Goal: Task Accomplishment & Management: Manage account settings

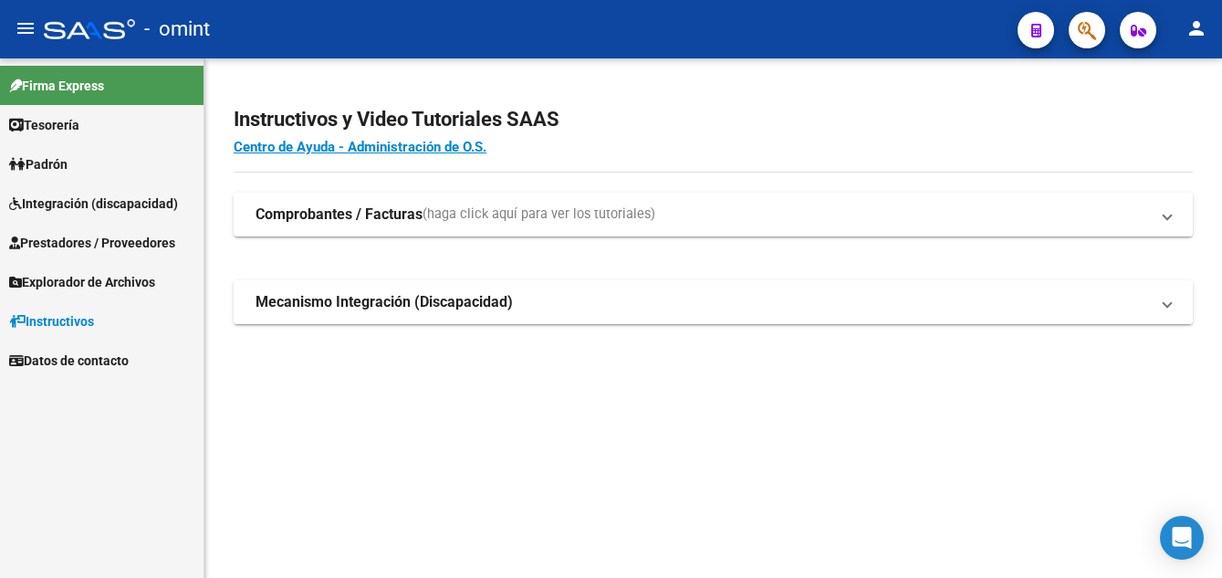
click at [328, 311] on strong "Mecanismo Integración (Discapacidad)" at bounding box center [384, 302] width 257 height 20
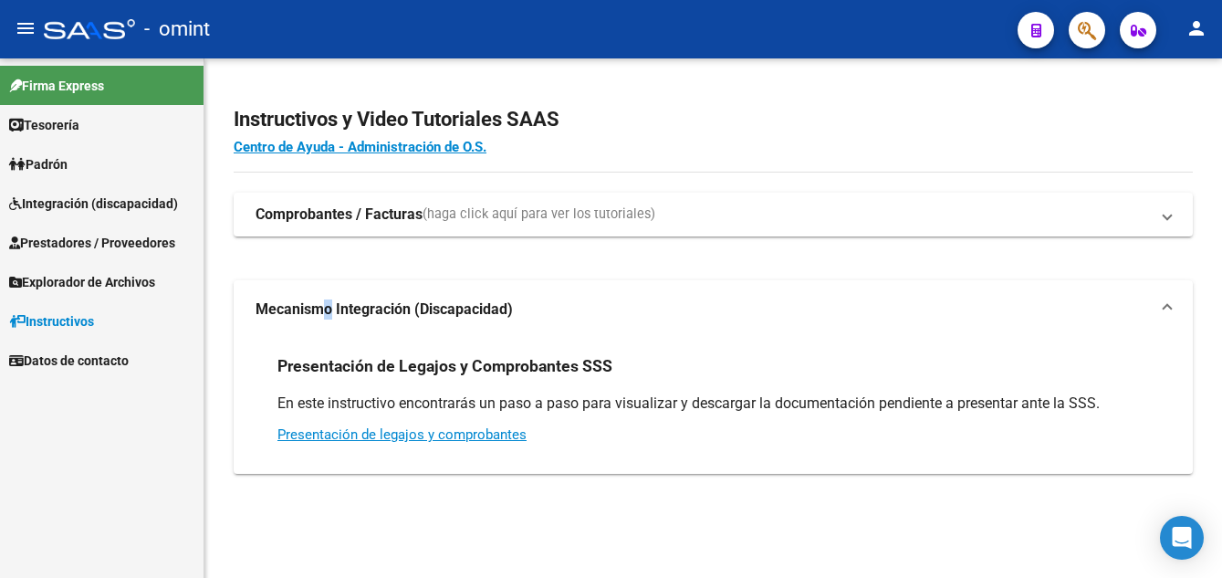
click at [92, 204] on span "Integración (discapacidad)" at bounding box center [93, 204] width 169 height 20
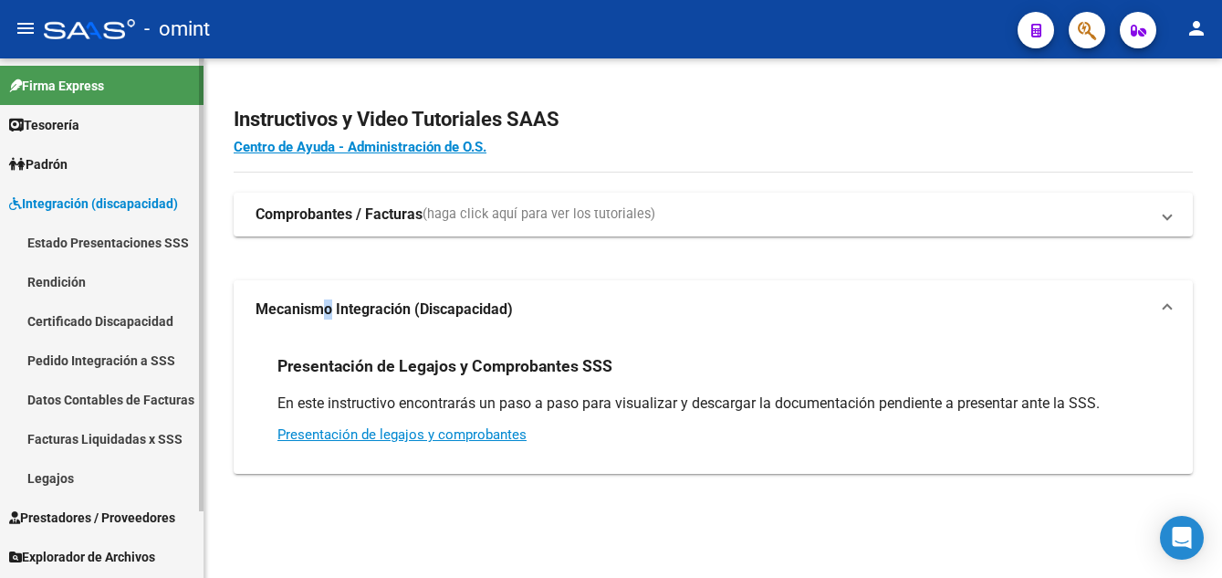
click at [71, 477] on link "Legajos" at bounding box center [102, 477] width 204 height 39
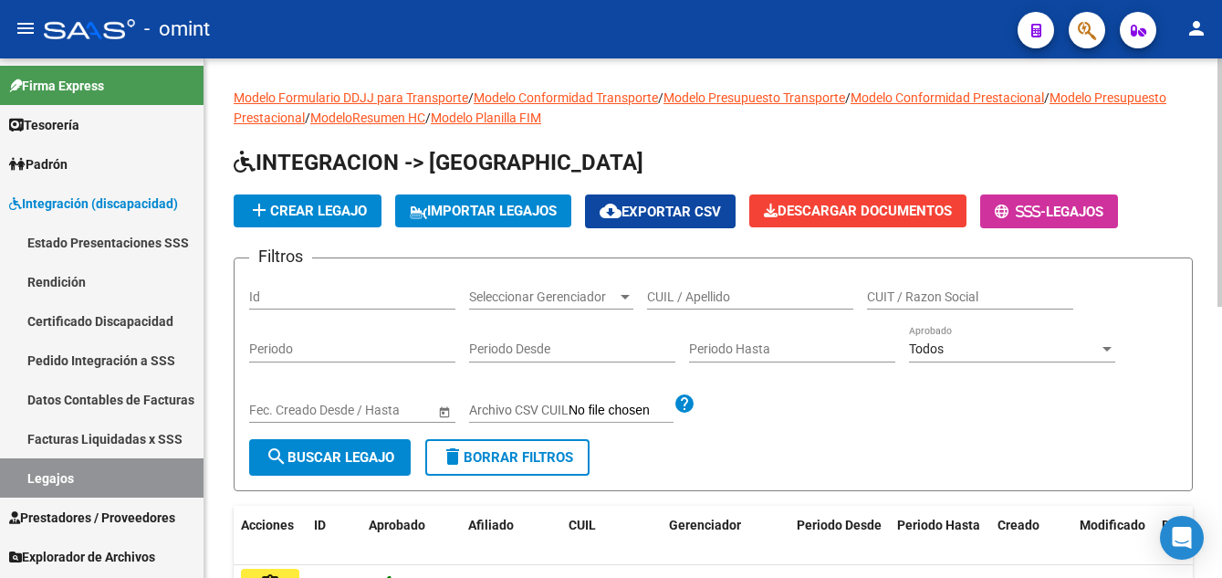
scroll to position [183, 0]
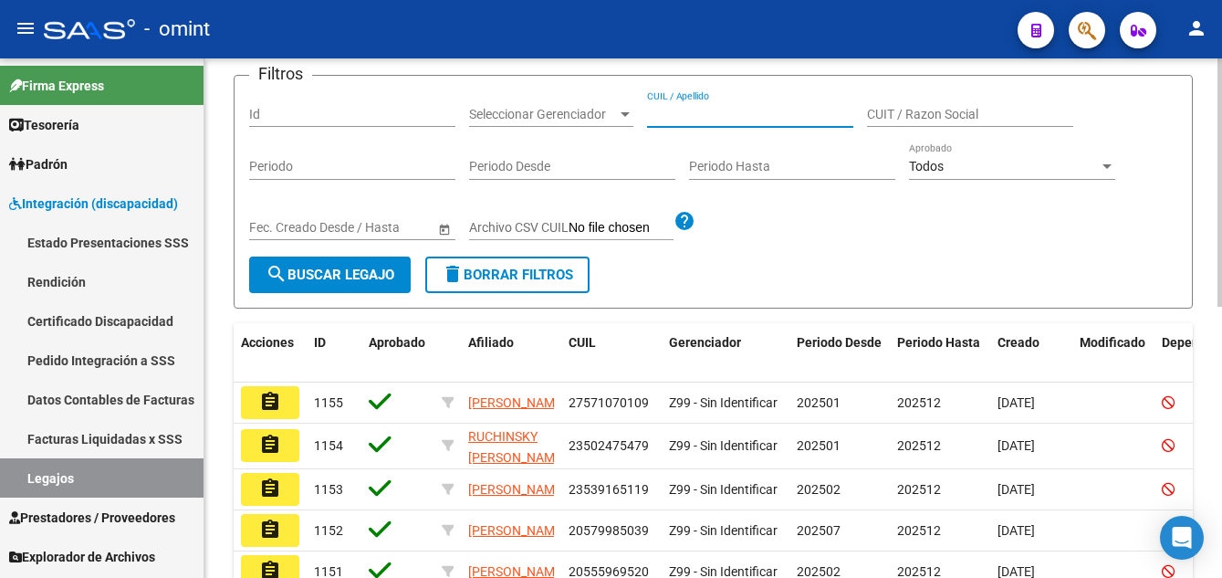
paste input "[PERSON_NAME]"
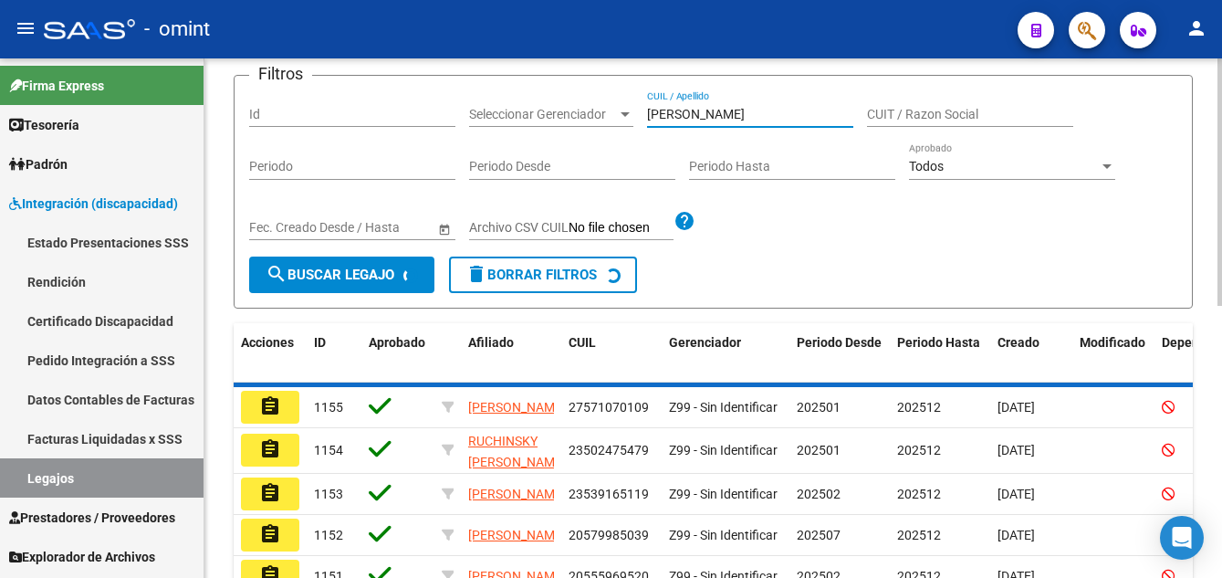
scroll to position [152, 0]
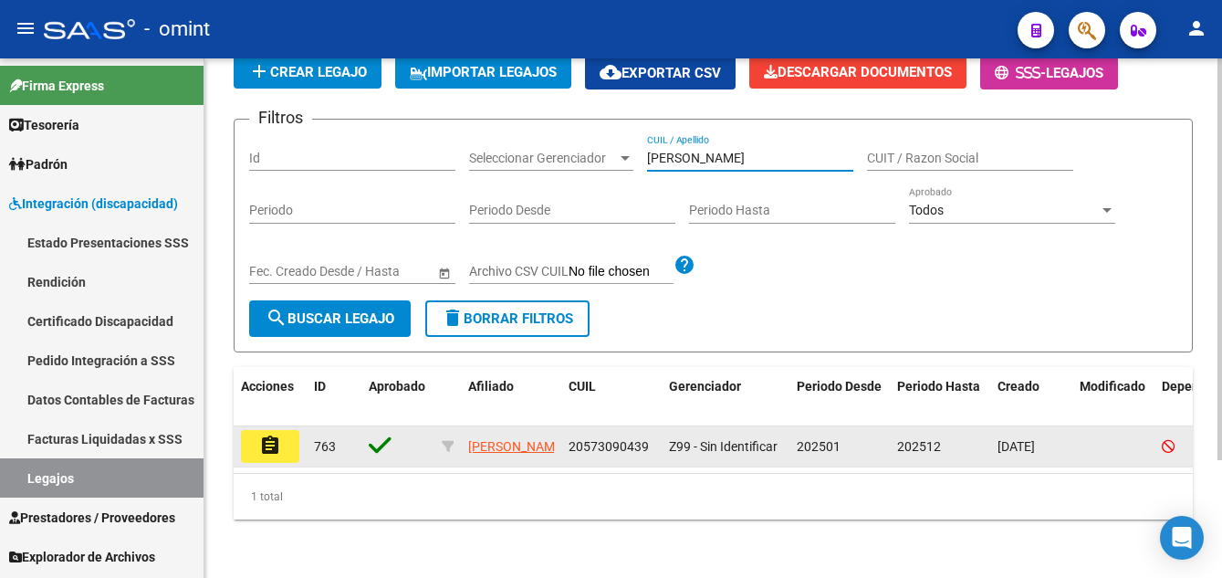
type input "[PERSON_NAME]"
click at [277, 435] on mat-icon "assignment" at bounding box center [270, 446] width 22 height 22
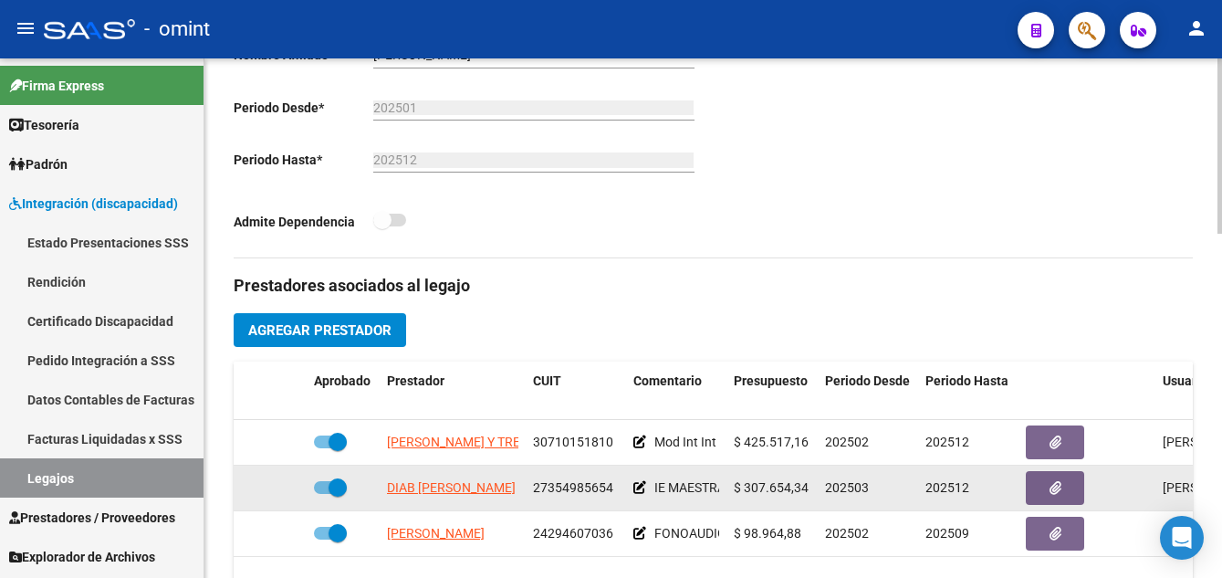
scroll to position [548, 0]
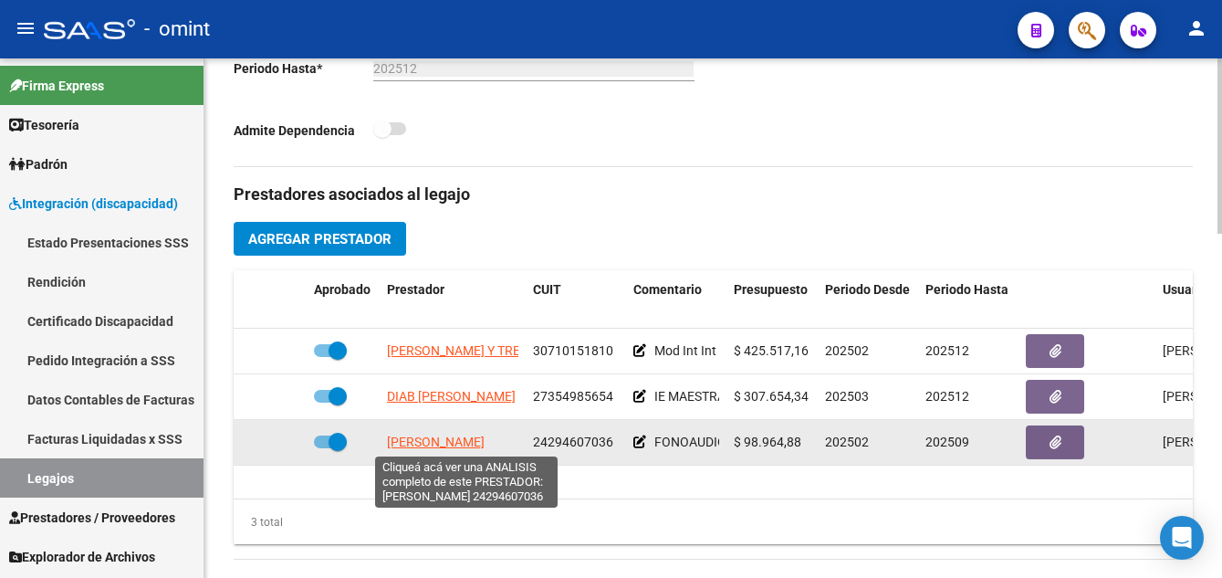
click at [475, 443] on span "[PERSON_NAME]" at bounding box center [436, 442] width 98 height 15
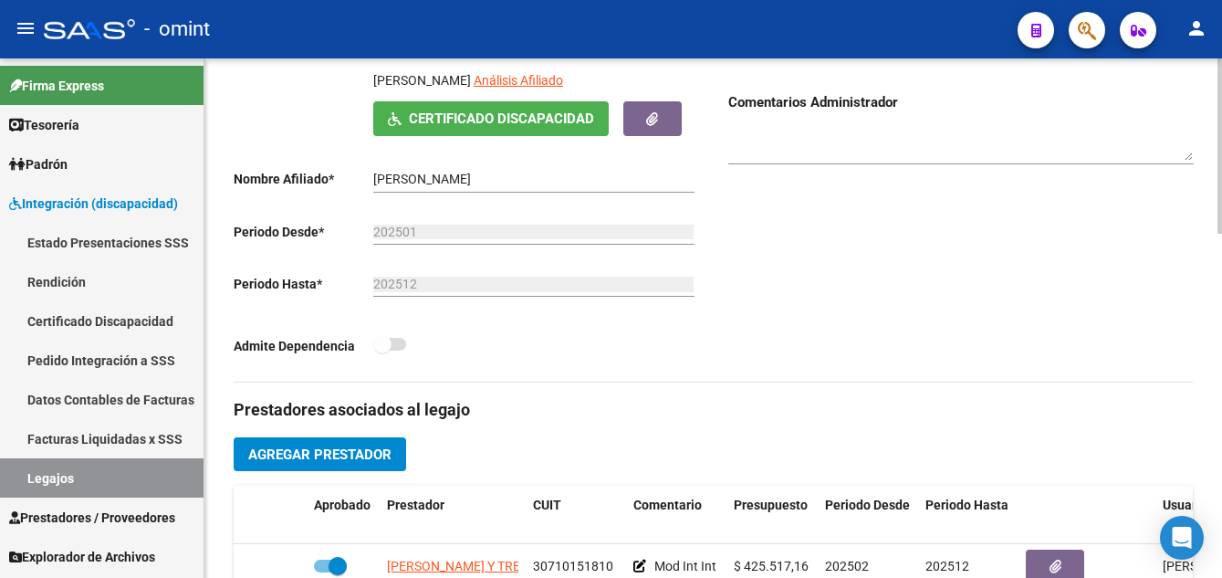
scroll to position [310, 0]
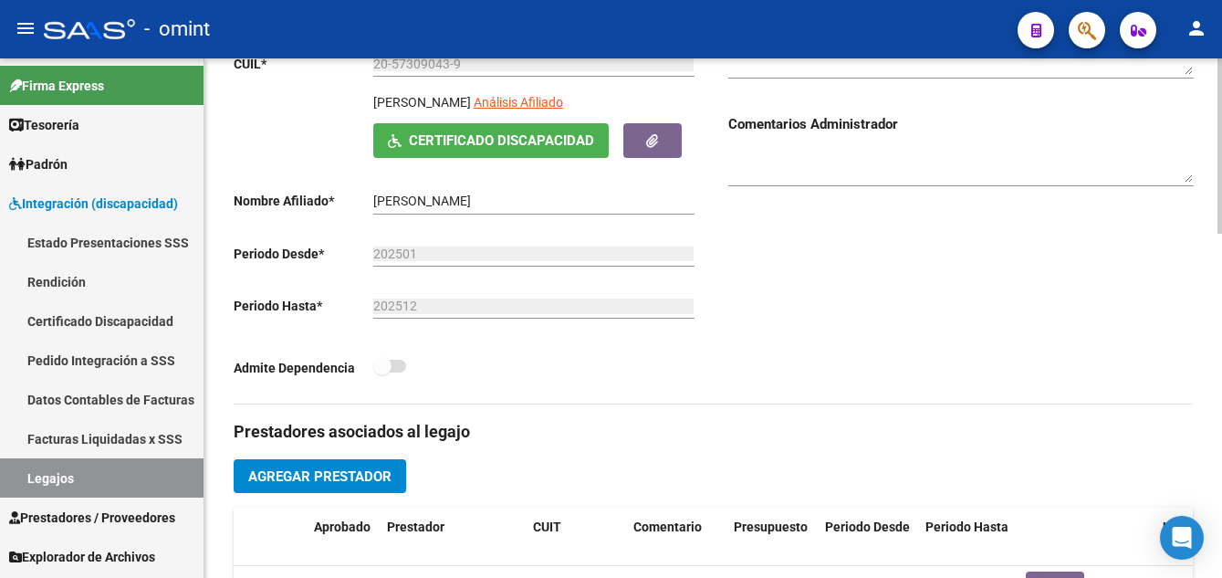
click at [1221, 282] on html "menu - omint person Firma Express Tesorería Extractos Procesados (csv) Extracto…" at bounding box center [611, 289] width 1222 height 578
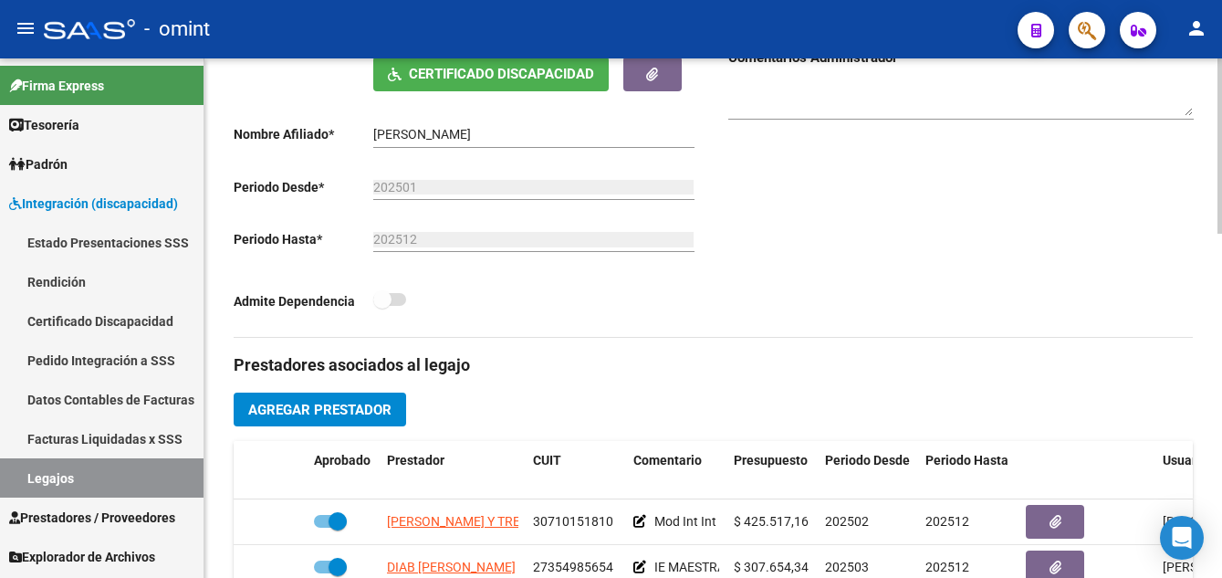
scroll to position [103, 0]
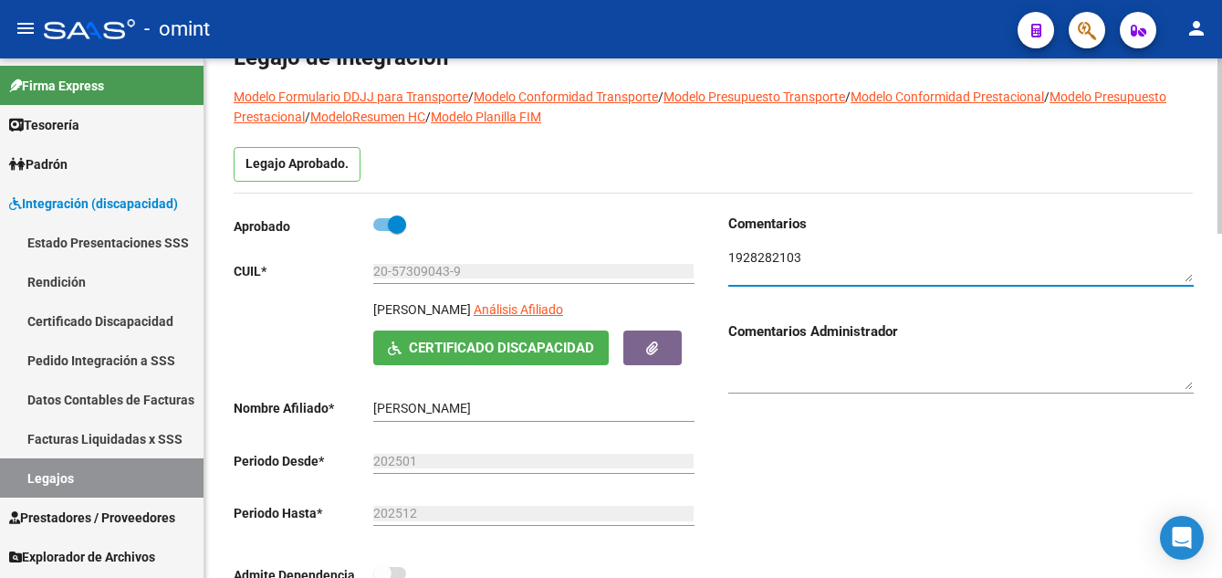
drag, startPoint x: 803, startPoint y: 257, endPoint x: 744, endPoint y: 258, distance: 59.4
click at [728, 255] on textarea at bounding box center [961, 265] width 466 height 35
click at [748, 434] on div "Comentarios Comentarios Administrador" at bounding box center [954, 412] width 480 height 397
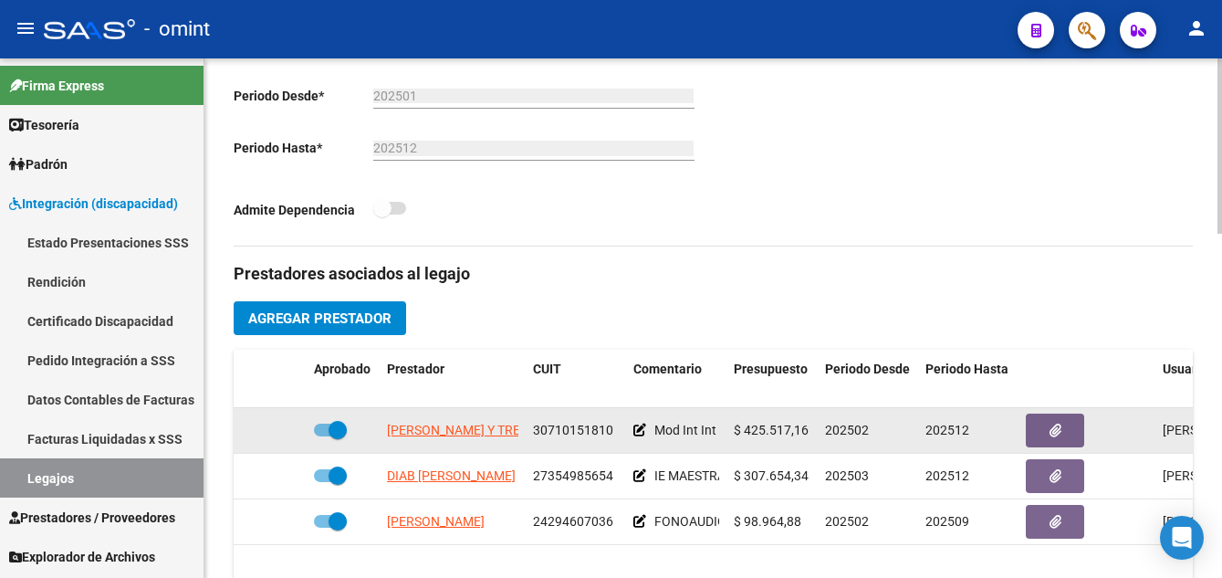
scroll to position [560, 0]
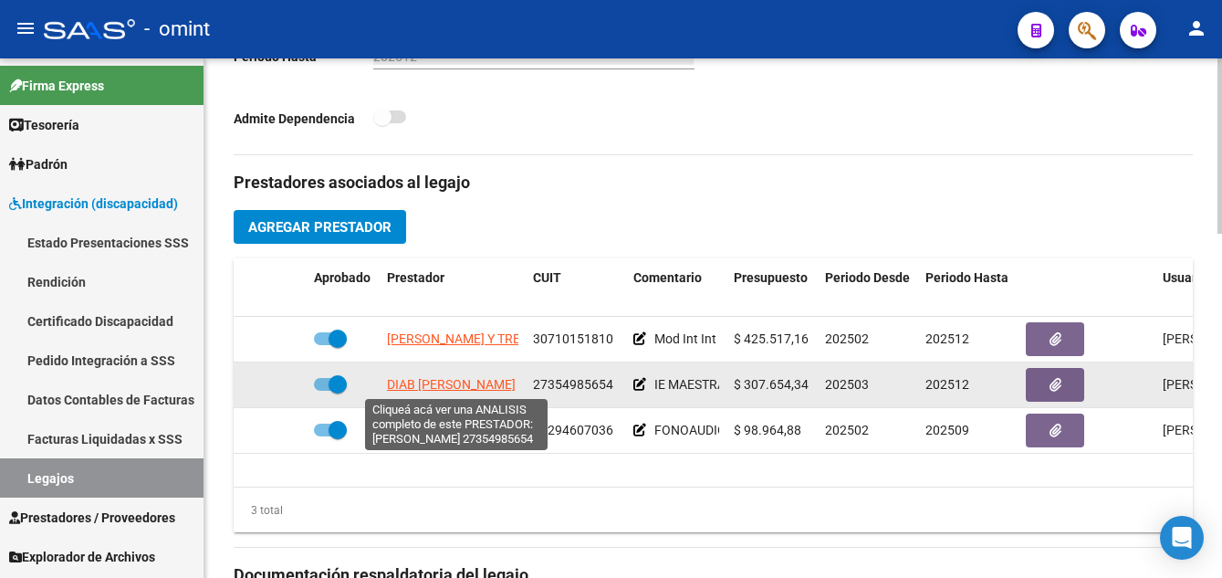
click at [484, 386] on span "DIAB [PERSON_NAME]" at bounding box center [451, 384] width 129 height 15
type textarea "27354985654"
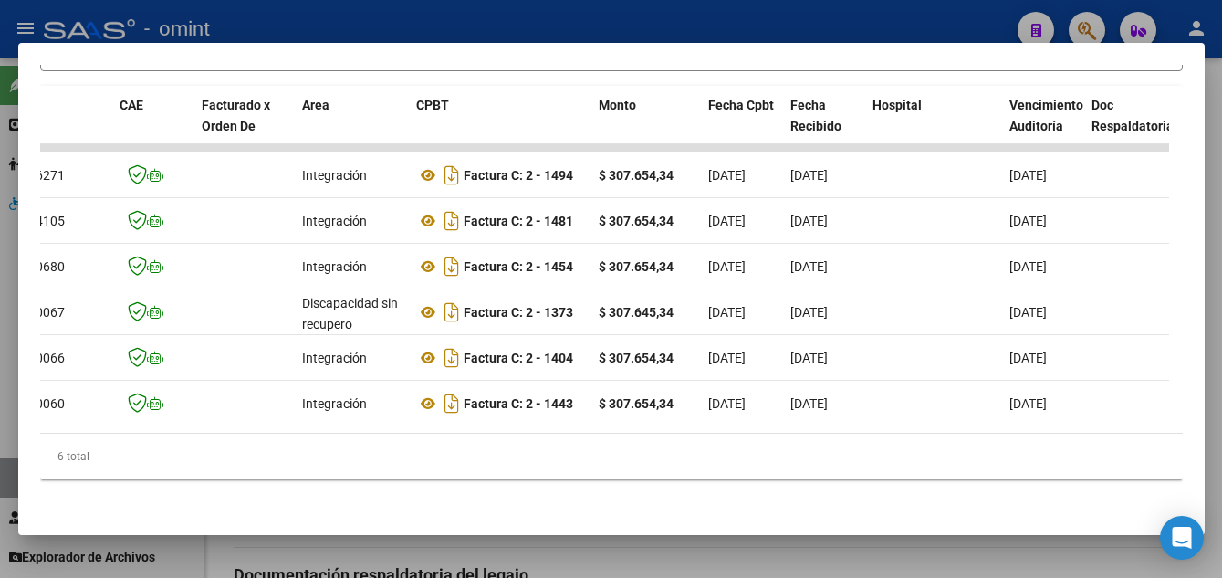
scroll to position [0, 0]
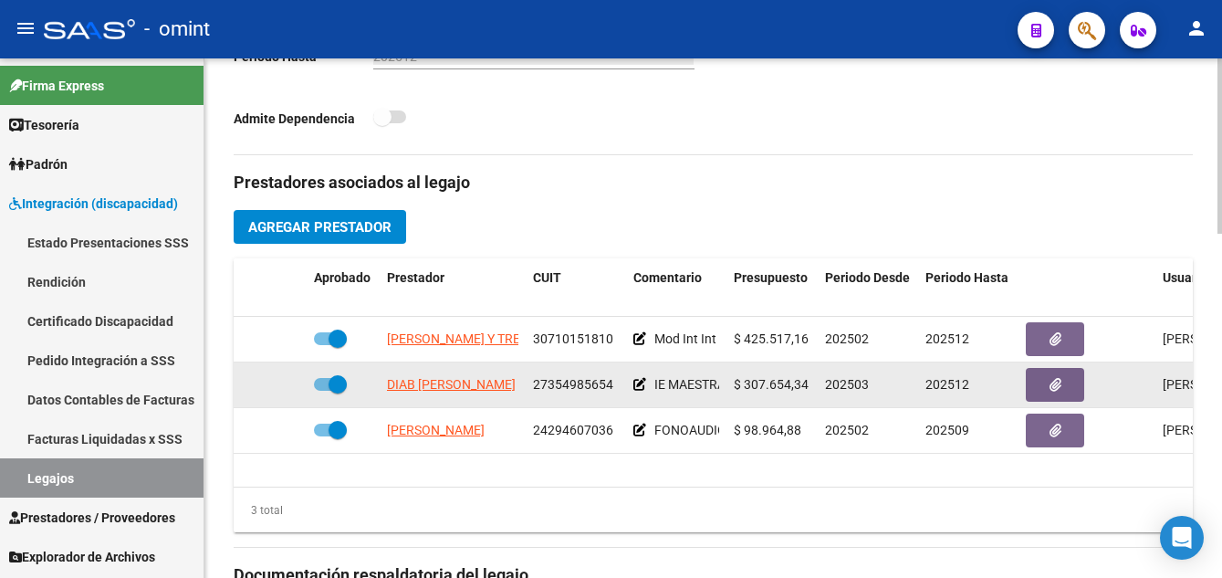
drag, startPoint x: 617, startPoint y: 383, endPoint x: 530, endPoint y: 383, distance: 86.7
click at [530, 383] on datatable-body-cell "27354985654" at bounding box center [576, 384] width 100 height 45
drag, startPoint x: 530, startPoint y: 383, endPoint x: 464, endPoint y: 386, distance: 66.7
click at [464, 386] on span "DIAB [PERSON_NAME]" at bounding box center [451, 384] width 129 height 15
drag, startPoint x: 615, startPoint y: 386, endPoint x: 530, endPoint y: 385, distance: 84.9
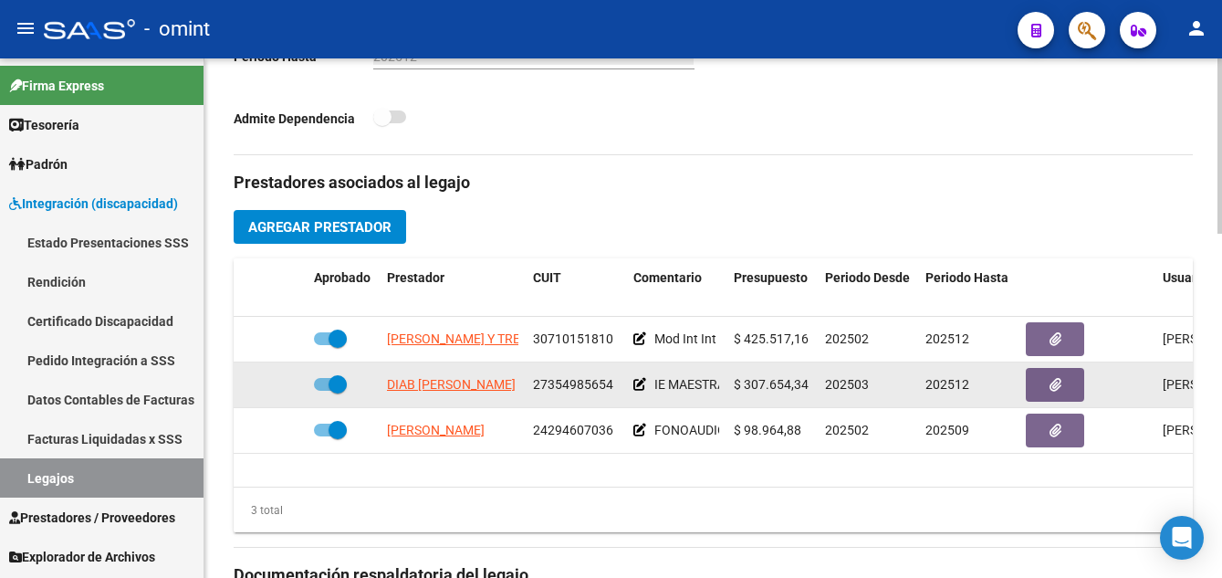
click at [530, 385] on datatable-body-cell "27354985654" at bounding box center [576, 384] width 100 height 45
drag, startPoint x: 530, startPoint y: 385, endPoint x: 548, endPoint y: 386, distance: 17.4
copy span "27354985654"
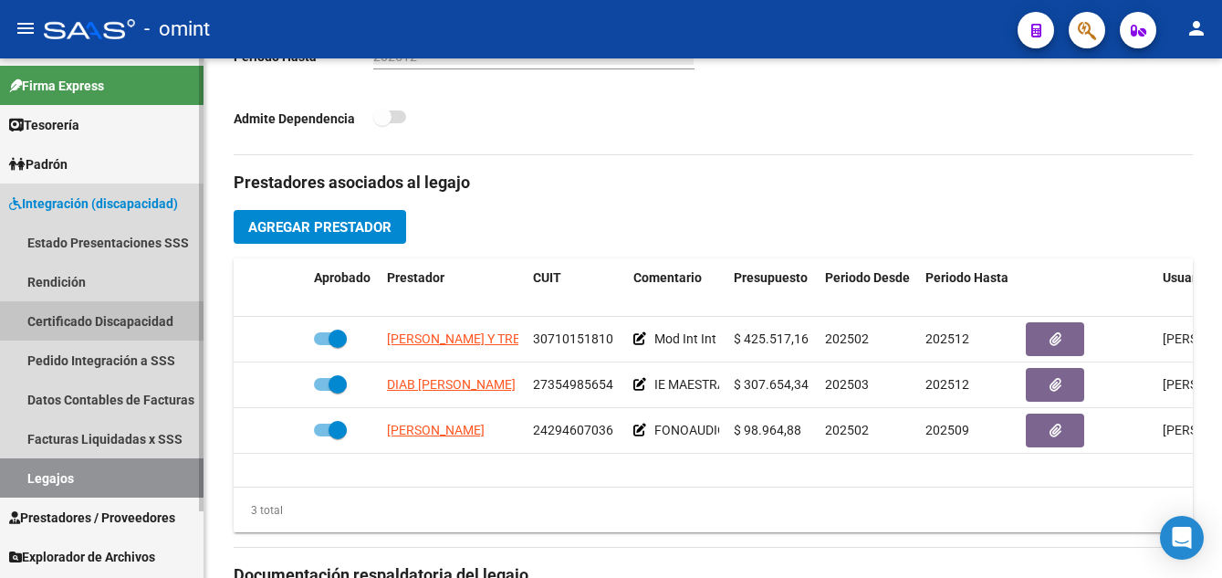
click at [81, 322] on link "Certificado Discapacidad" at bounding box center [102, 320] width 204 height 39
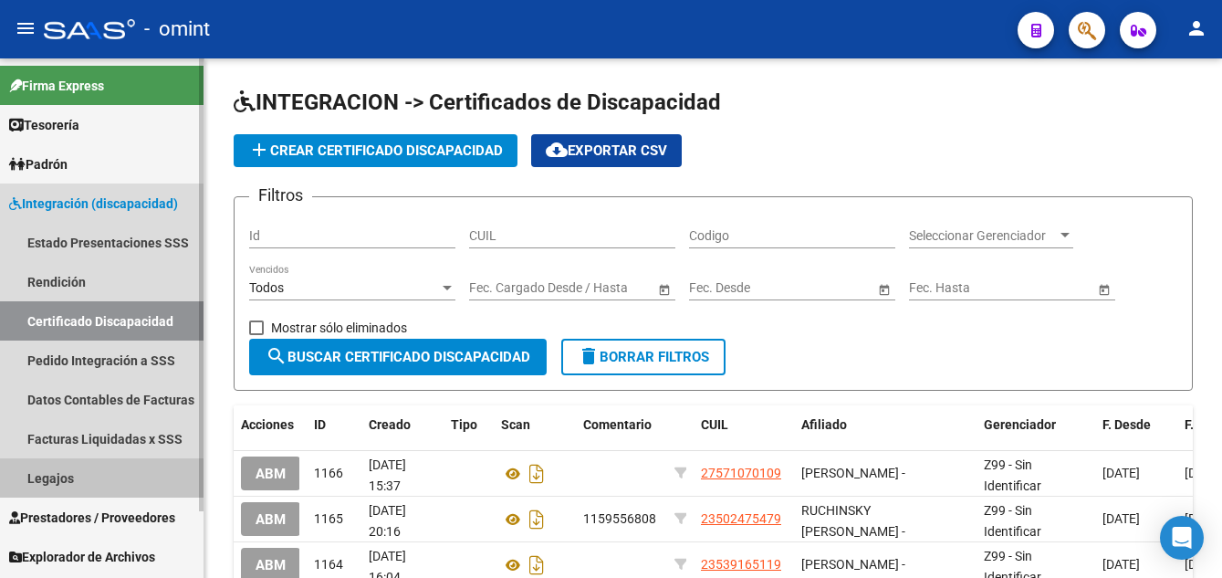
click at [61, 479] on link "Legajos" at bounding box center [102, 477] width 204 height 39
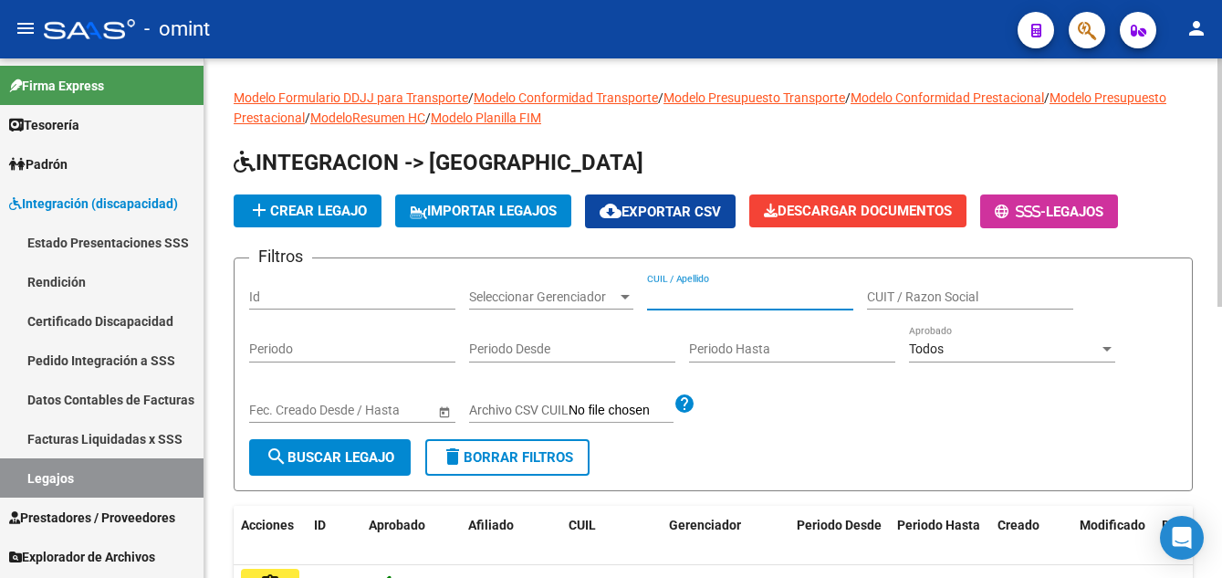
paste input "[PERSON_NAME]"
type input "[PERSON_NAME]"
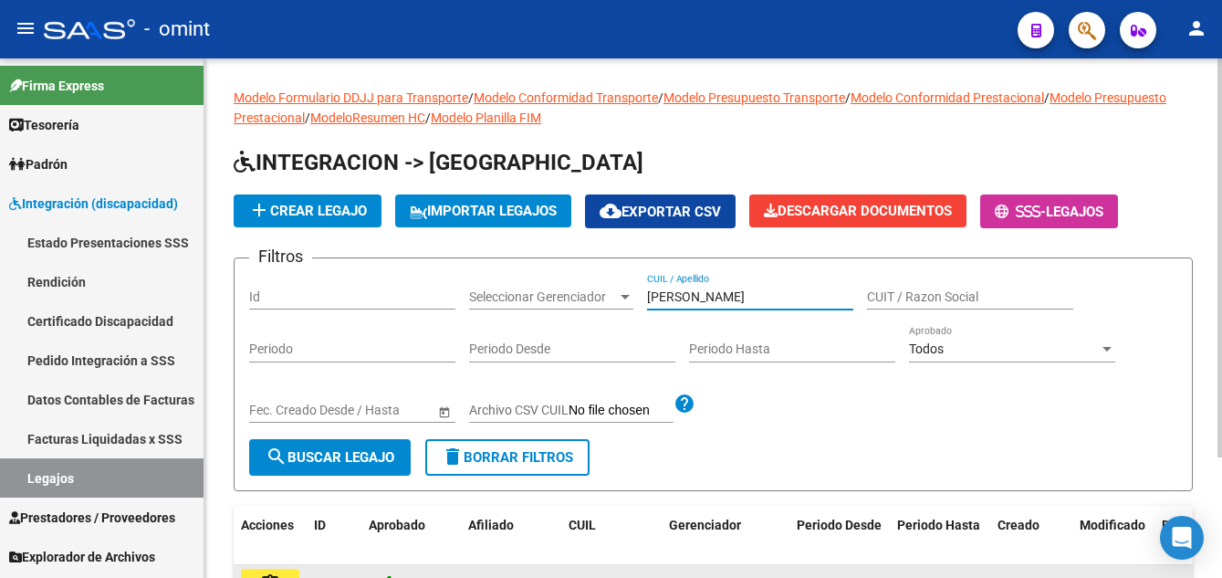
scroll to position [157, 0]
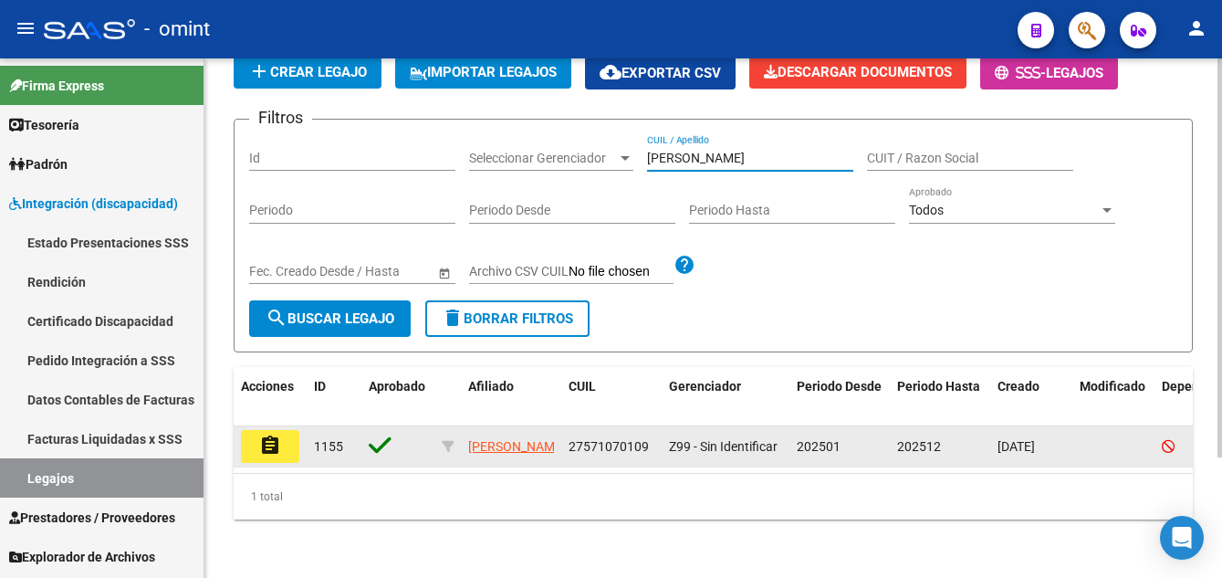
click at [277, 435] on mat-icon "assignment" at bounding box center [270, 446] width 22 height 22
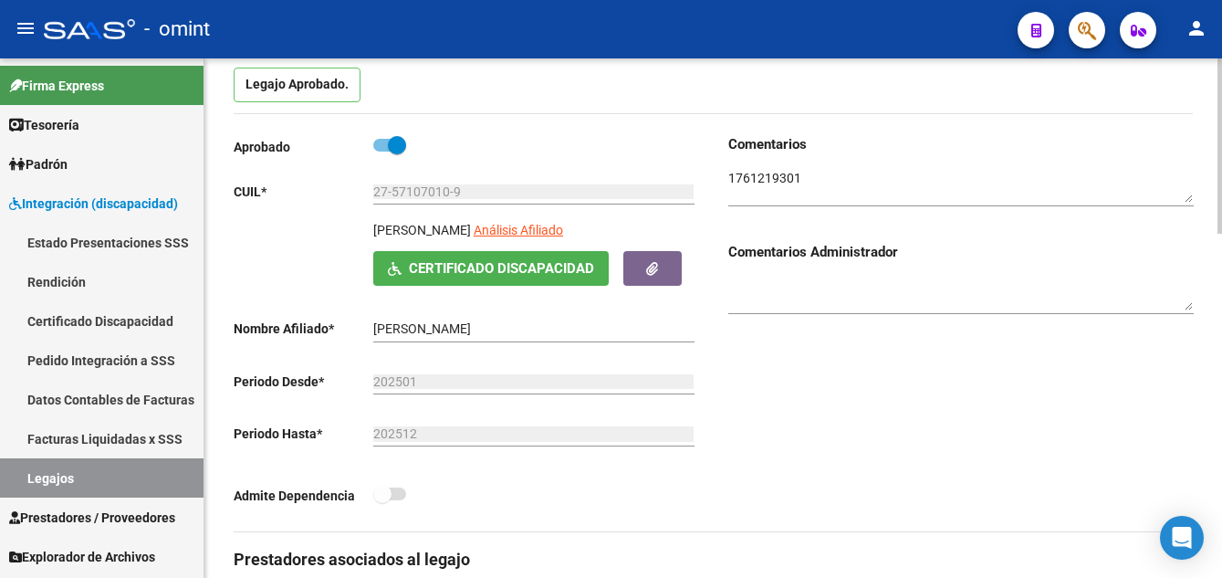
scroll to position [91, 0]
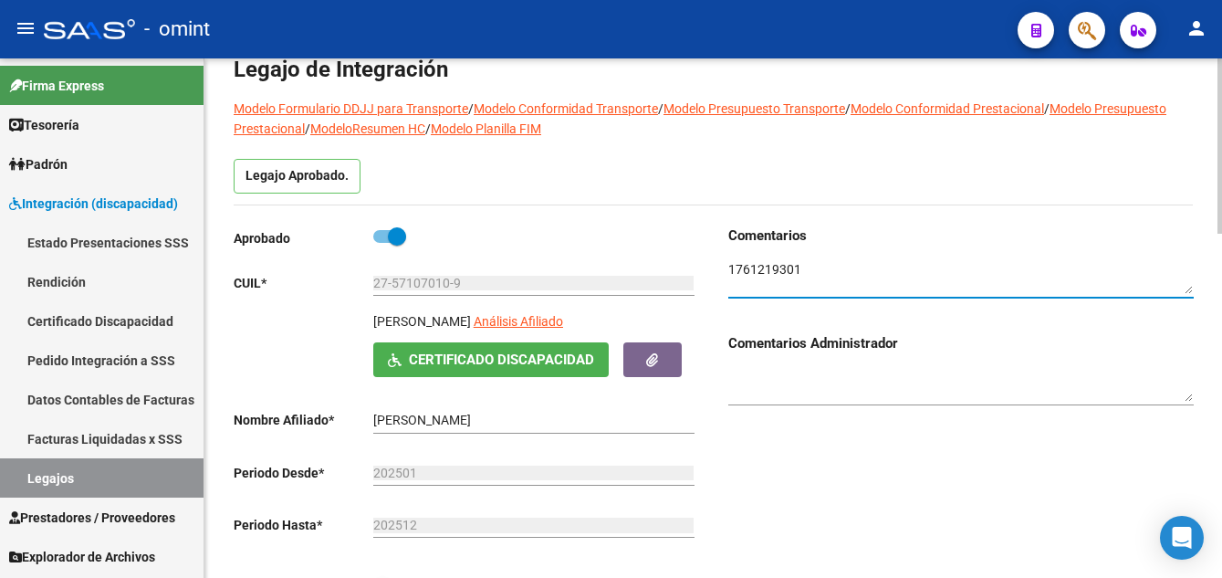
drag, startPoint x: 803, startPoint y: 272, endPoint x: 731, endPoint y: 269, distance: 72.2
click at [731, 269] on textarea at bounding box center [961, 277] width 466 height 35
